Goal: Task Accomplishment & Management: Manage account settings

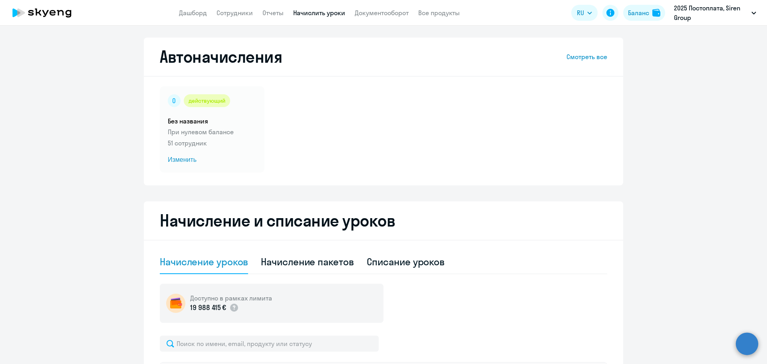
select select "10"
click at [232, 10] on link "Сотрудники" at bounding box center [235, 13] width 36 height 8
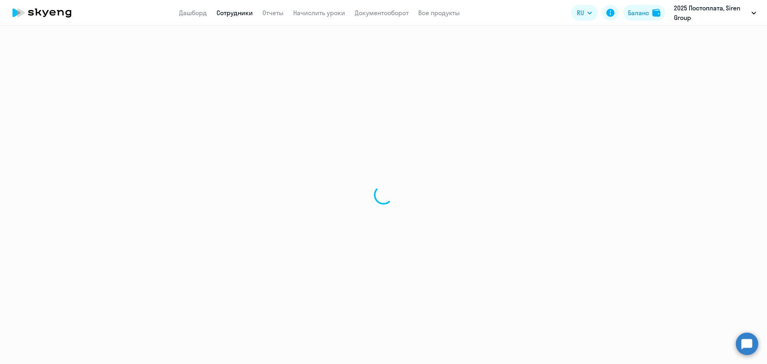
select select "30"
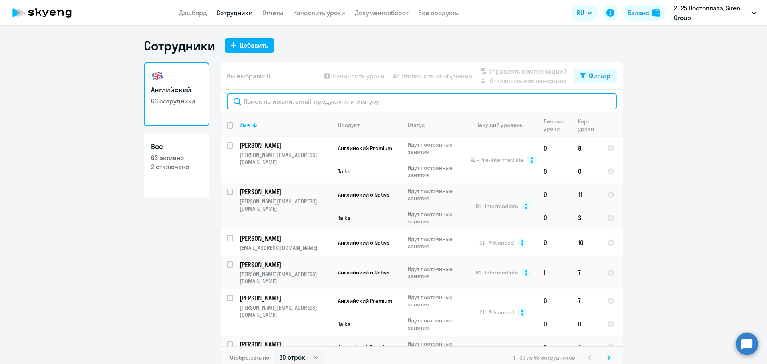
click at [280, 99] on input "text" at bounding box center [422, 102] width 390 height 16
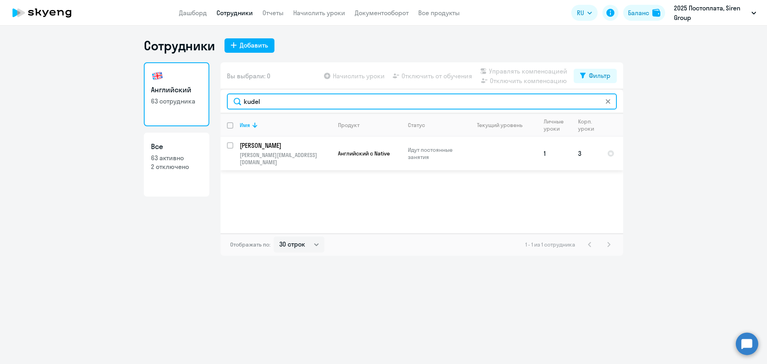
type input "kudel"
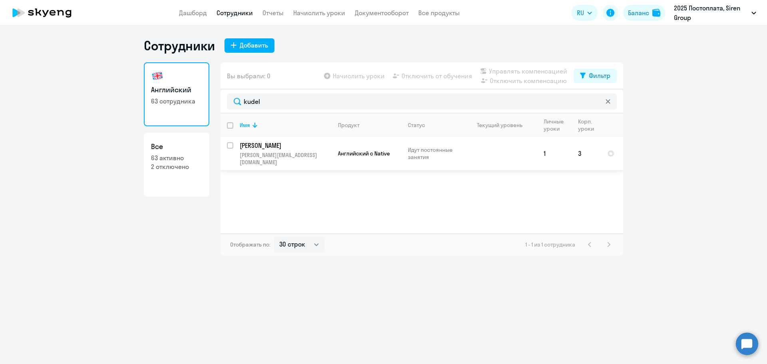
click at [226, 147] on div at bounding box center [230, 145] width 19 height 19
checkbox input "true"
click at [427, 75] on span "Отключить от обучения" at bounding box center [437, 76] width 71 height 10
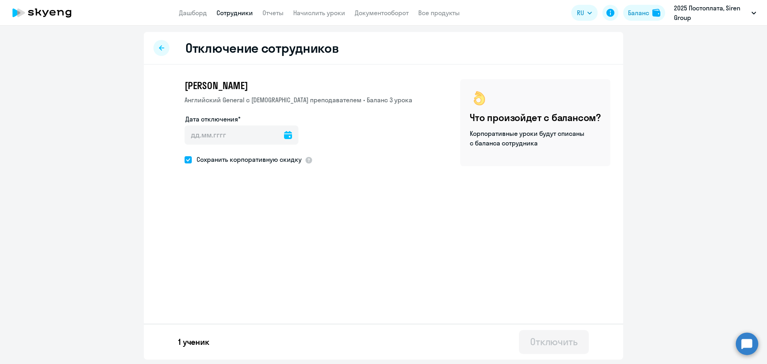
click at [285, 135] on icon at bounding box center [288, 135] width 8 height 8
click at [226, 241] on span "17" at bounding box center [228, 242] width 14 height 14
type input "[DATE]"
click at [539, 341] on div "Отключить" at bounding box center [554, 341] width 48 height 13
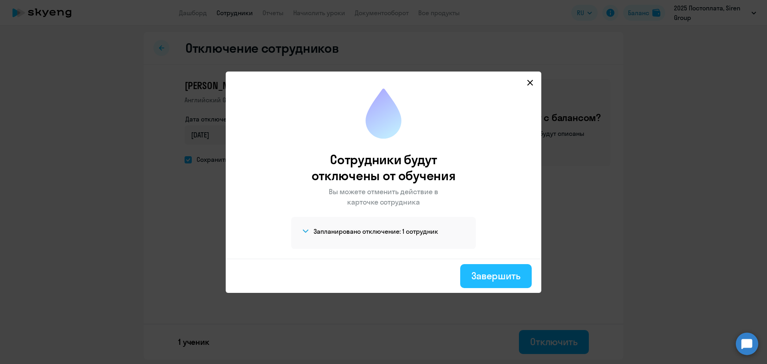
click at [492, 275] on div "Завершить" at bounding box center [496, 275] width 49 height 13
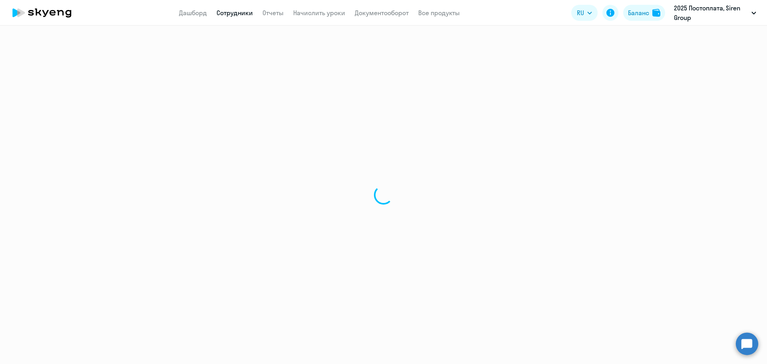
select select "30"
